Goal: Share content: Share content

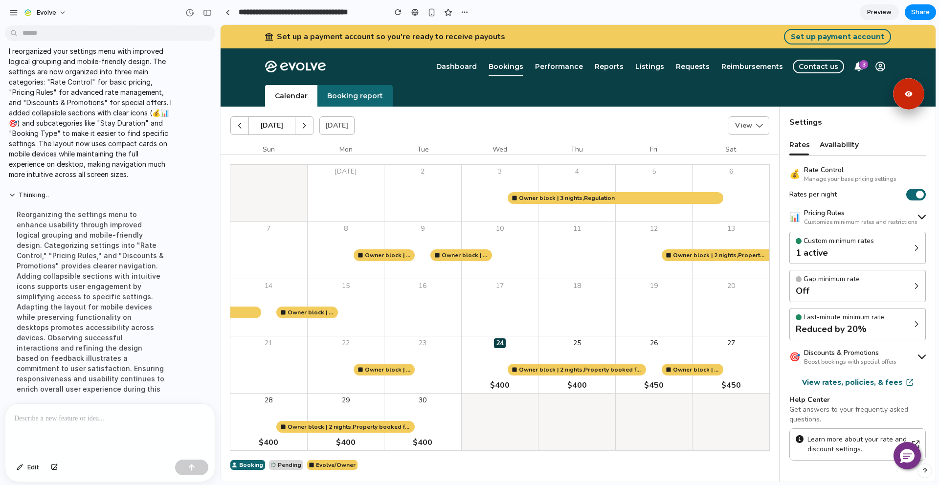
scroll to position [72, 0]
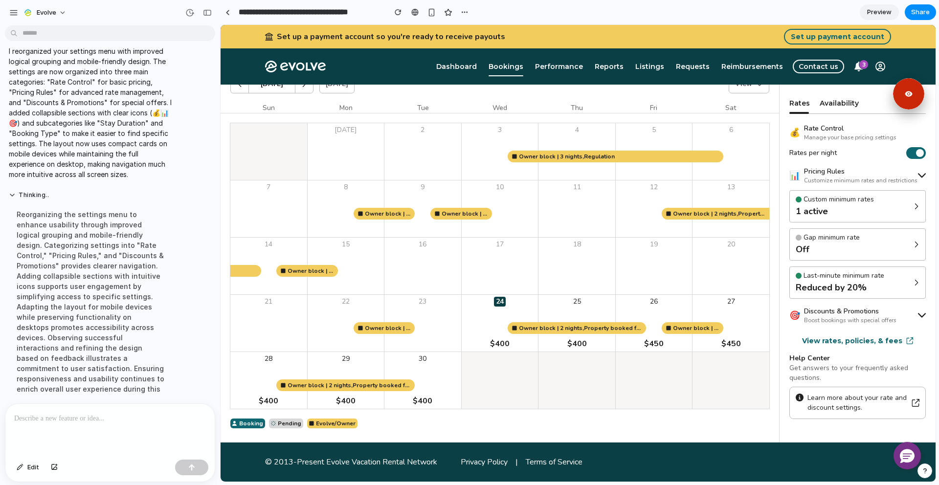
click at [918, 313] on icon at bounding box center [922, 316] width 8 height 8
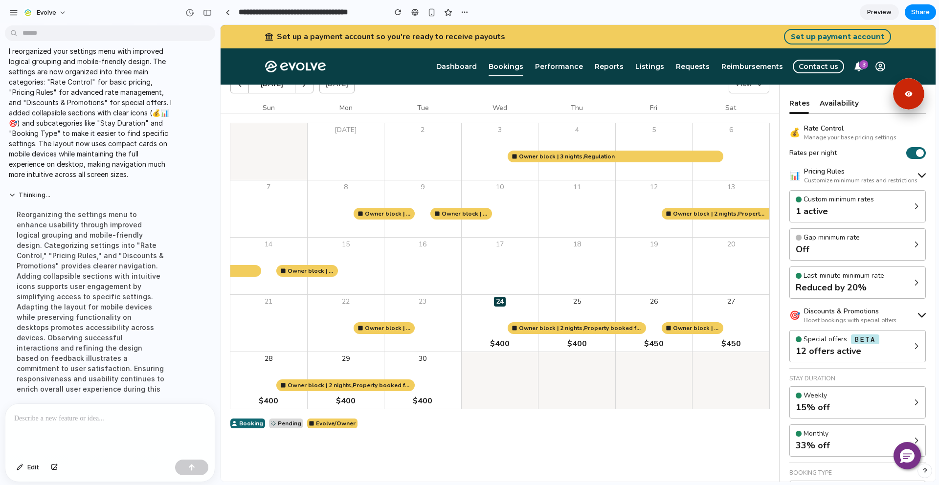
click at [918, 313] on icon at bounding box center [922, 316] width 8 height 8
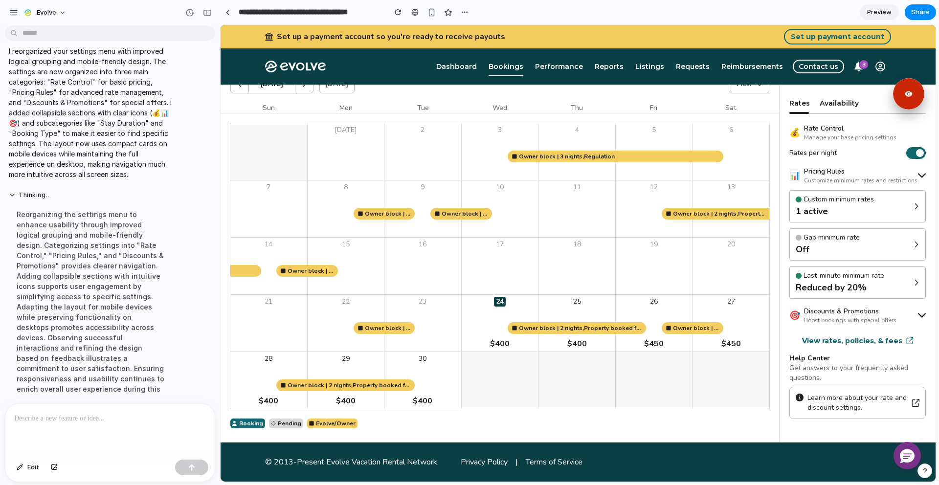
click at [910, 175] on div "📊 Pricing Rules Customize minimum rates and restrictions" at bounding box center [858, 176] width 137 height 18
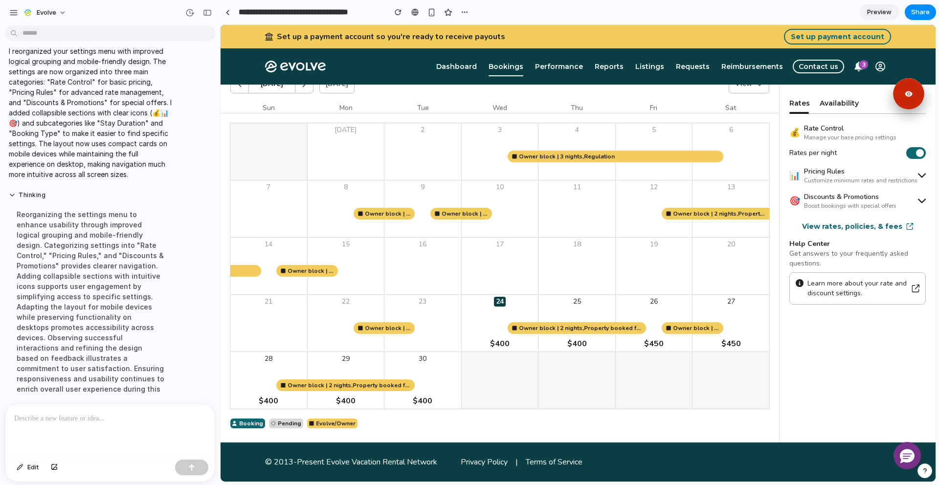
click at [910, 175] on div "📊 Pricing Rules Customize minimum rates and restrictions" at bounding box center [858, 176] width 137 height 18
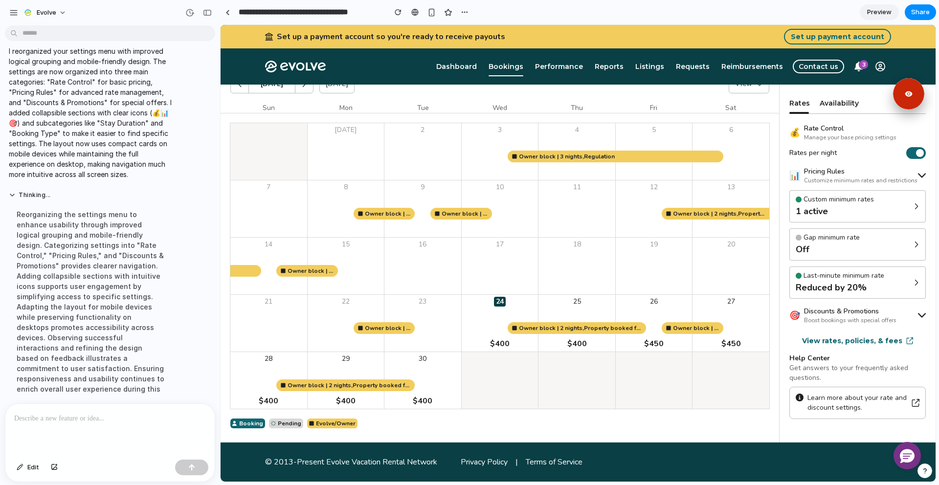
click at [918, 312] on icon at bounding box center [922, 316] width 8 height 8
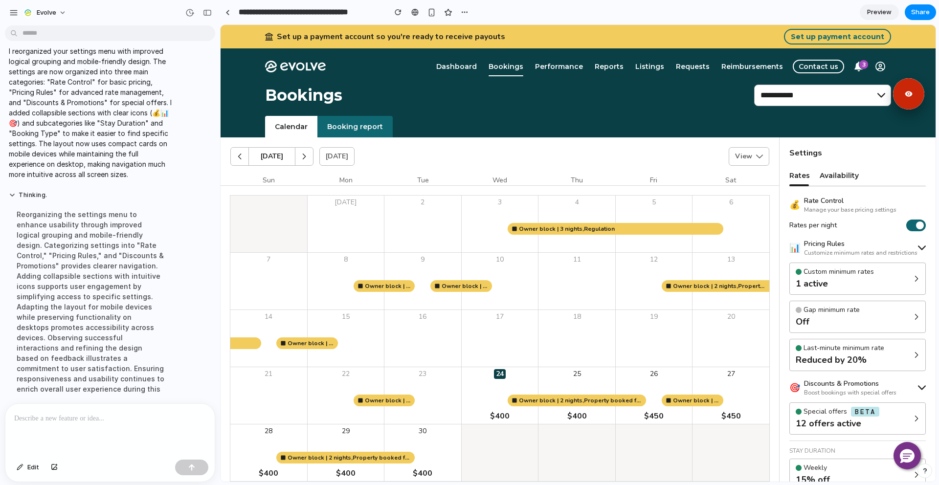
scroll to position [0, 0]
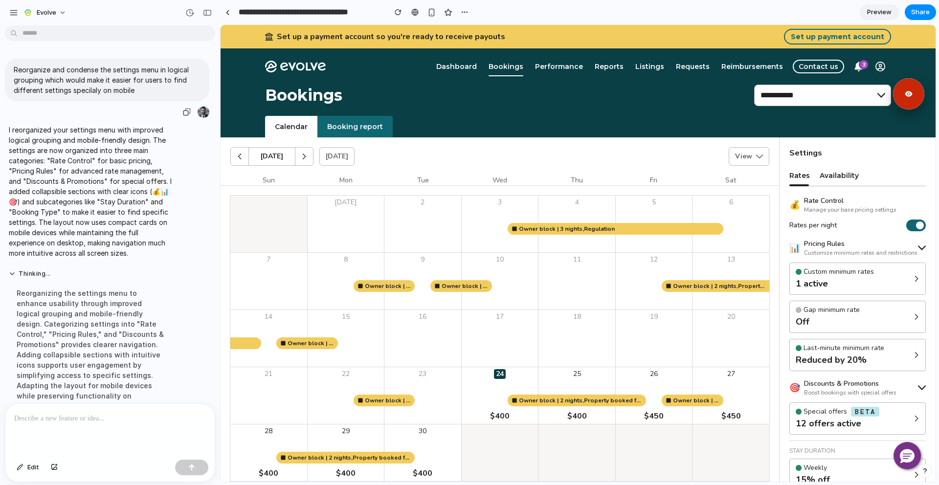
click at [86, 84] on p "Reorganize and condense the settings menu in logical grouping which would make …" at bounding box center [107, 80] width 187 height 31
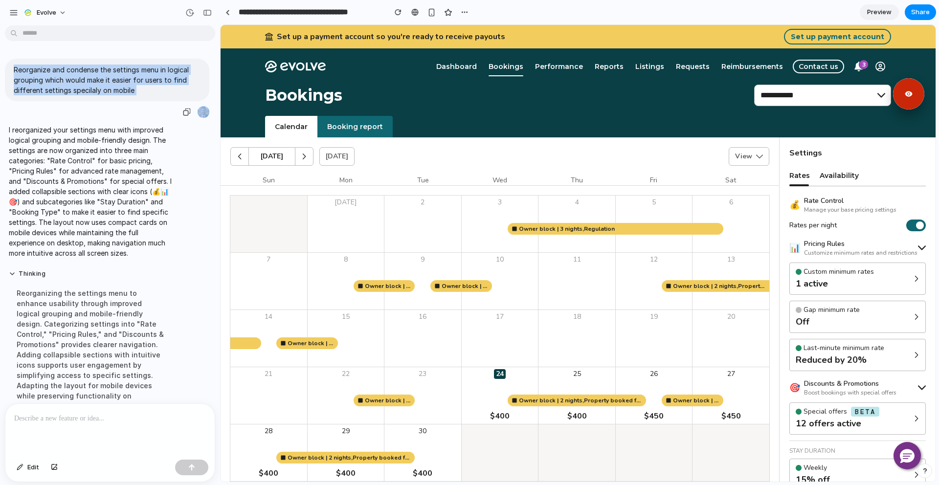
click at [86, 84] on p "Reorganize and condense the settings menu in logical grouping which would make …" at bounding box center [107, 80] width 187 height 31
copy div "Reorganize and condense the settings menu in logical grouping which would make …"
click at [918, 250] on div "Settings Rates Availability 💰 Rate Control Manage your base pricing settings Ra…" at bounding box center [857, 413] width 157 height 553
click at [918, 249] on icon at bounding box center [922, 248] width 8 height 8
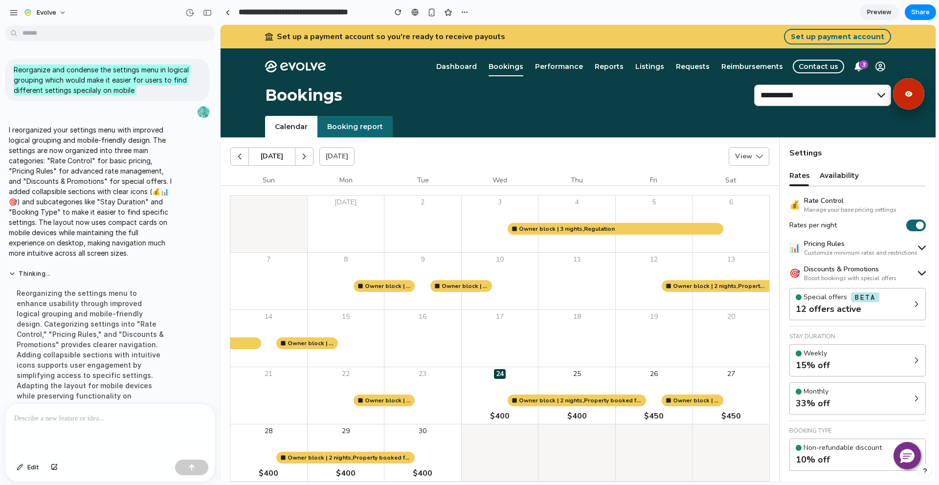
click at [918, 274] on icon at bounding box center [922, 274] width 8 height 8
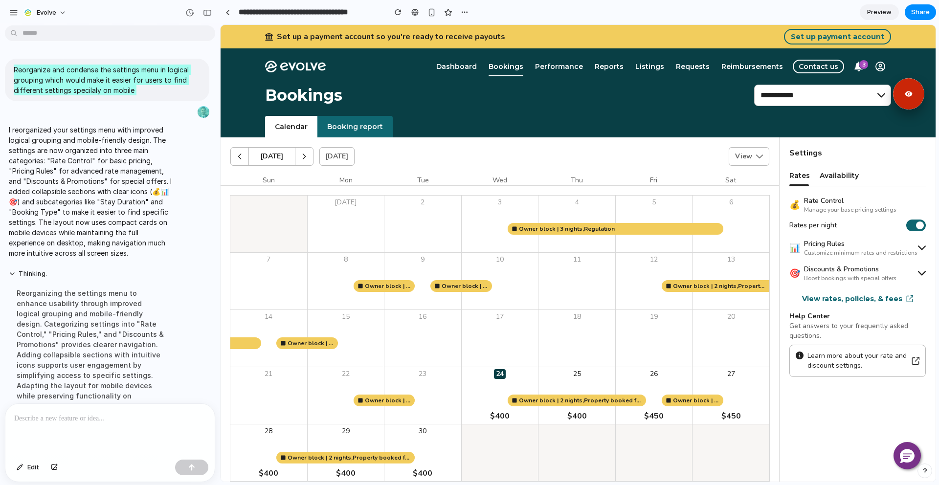
click at [918, 248] on icon at bounding box center [922, 248] width 8 height 8
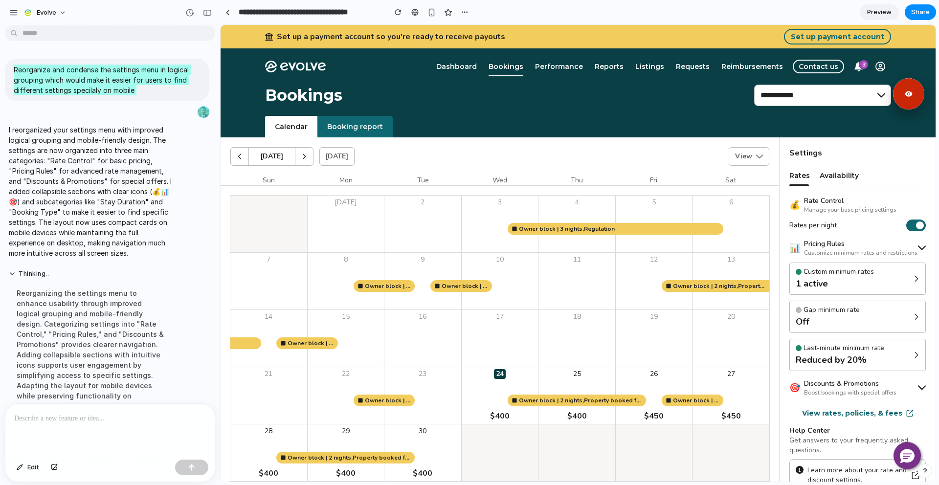
click at [905, 247] on h3 "Pricing Rules" at bounding box center [861, 244] width 114 height 10
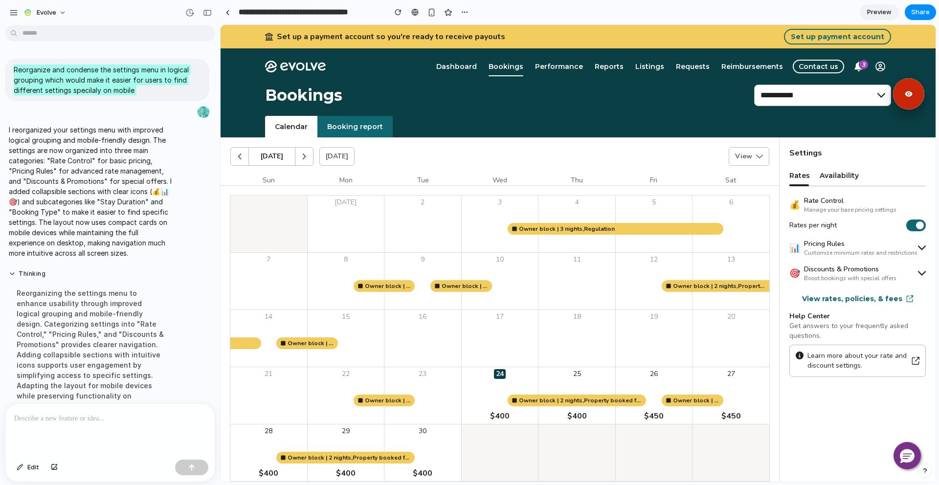
click at [898, 273] on div "🎯 Discounts & Promotions Boost bookings with special offers" at bounding box center [858, 274] width 137 height 18
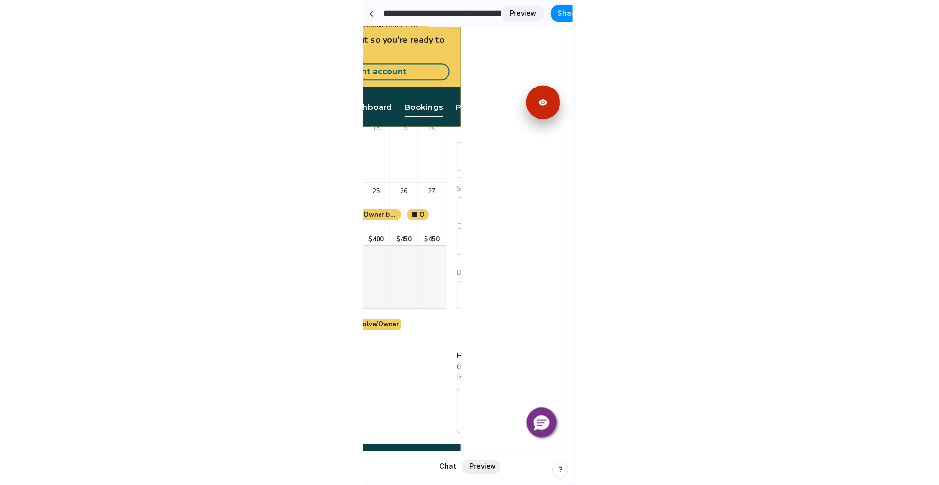
scroll to position [223, 0]
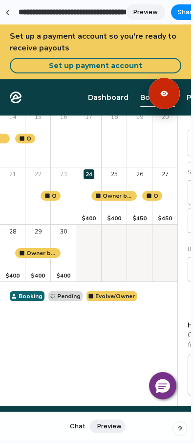
click at [9, 12] on div at bounding box center [7, 12] width 4 height 5
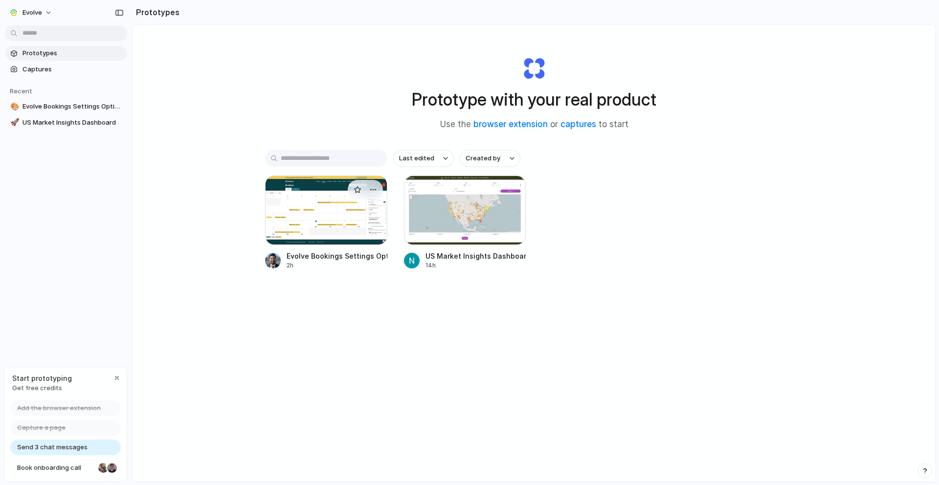
click at [313, 210] on div at bounding box center [326, 210] width 122 height 69
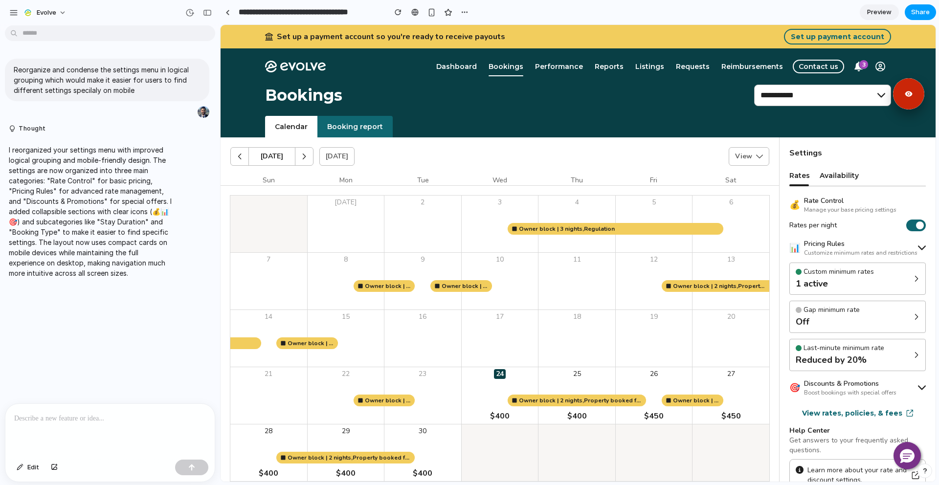
click at [920, 5] on button "Share" at bounding box center [920, 12] width 31 height 16
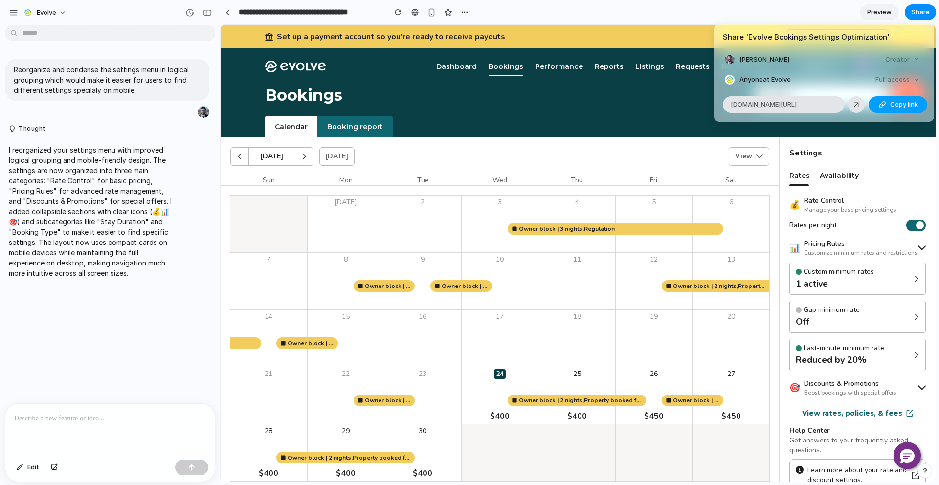
click at [897, 104] on span "Copy link" at bounding box center [905, 105] width 28 height 10
